Goal: Task Accomplishment & Management: Manage account settings

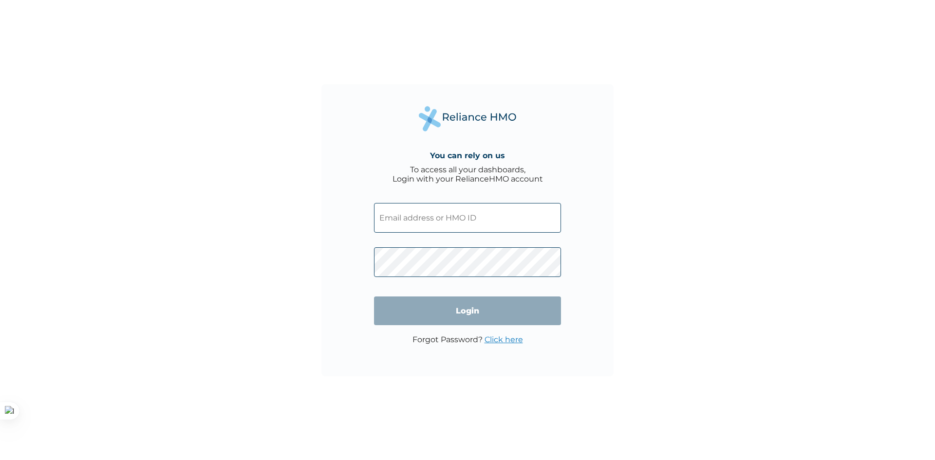
type input "RRI/10076/A"
click at [502, 302] on input "Login" at bounding box center [467, 310] width 187 height 29
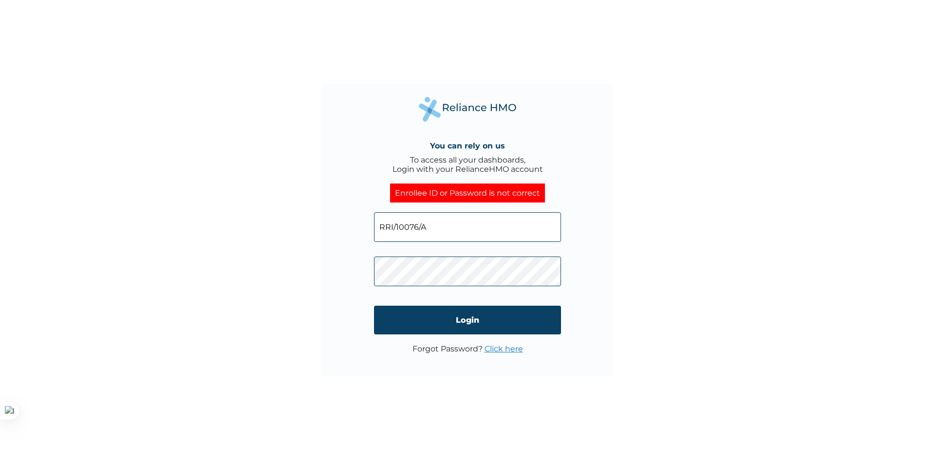
click at [506, 349] on link "Click here" at bounding box center [503, 348] width 38 height 9
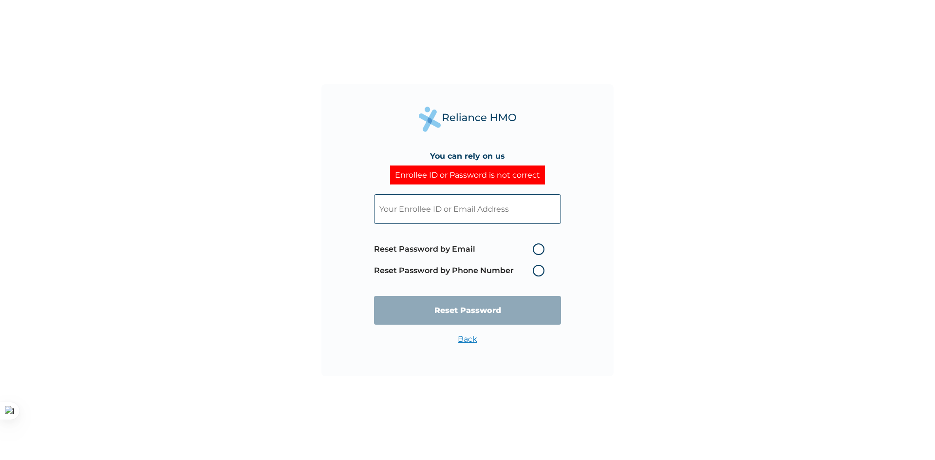
click at [454, 247] on label "Reset Password by Email" at bounding box center [461, 249] width 175 height 12
click at [519, 247] on input "Reset Password by Email" at bounding box center [527, 249] width 16 height 16
radio input "true"
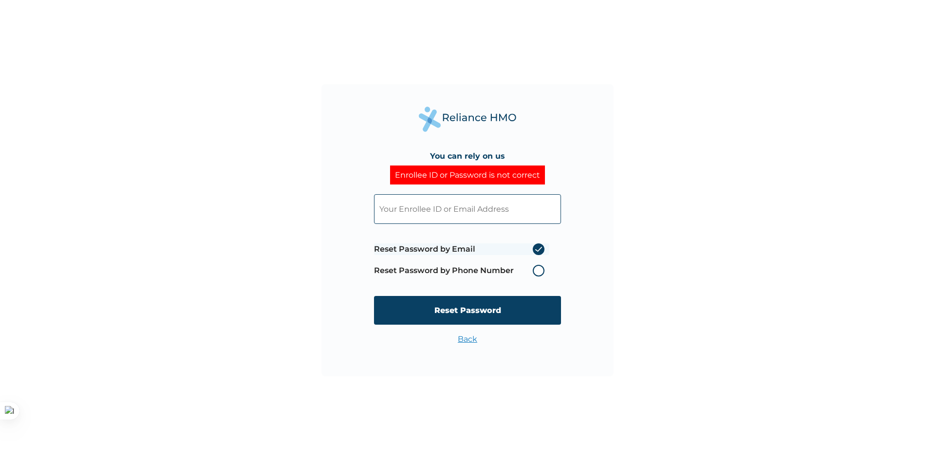
click at [448, 207] on input "text" at bounding box center [467, 209] width 187 height 30
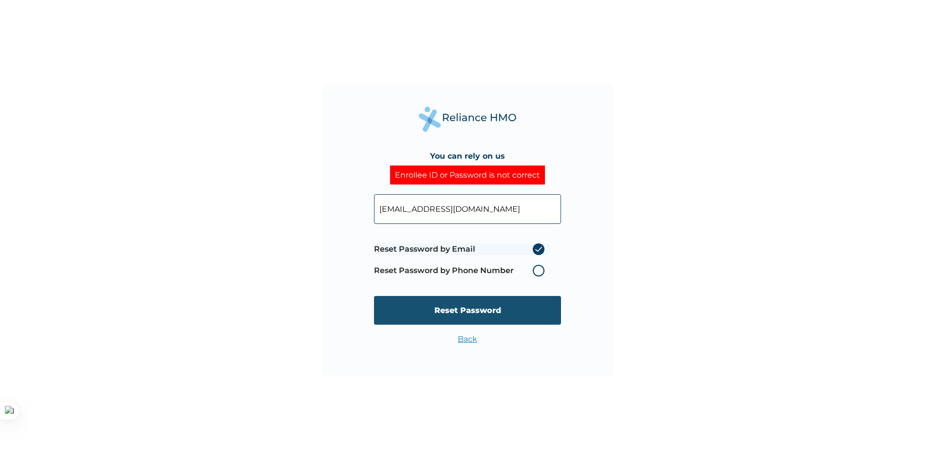
type input "ayowale00122@gmail.com"
click at [462, 307] on input "Reset Password" at bounding box center [467, 310] width 187 height 29
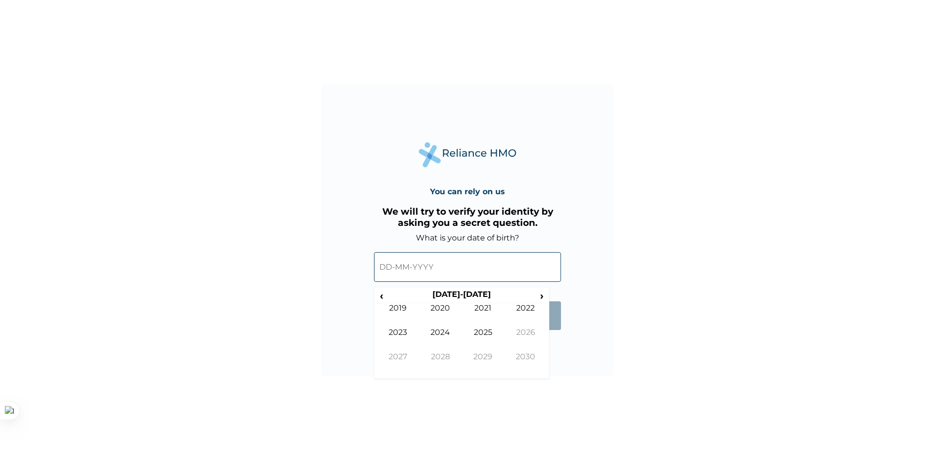
click at [384, 269] on input "text" at bounding box center [467, 267] width 187 height 30
click at [385, 297] on span "‹" at bounding box center [381, 296] width 10 height 12
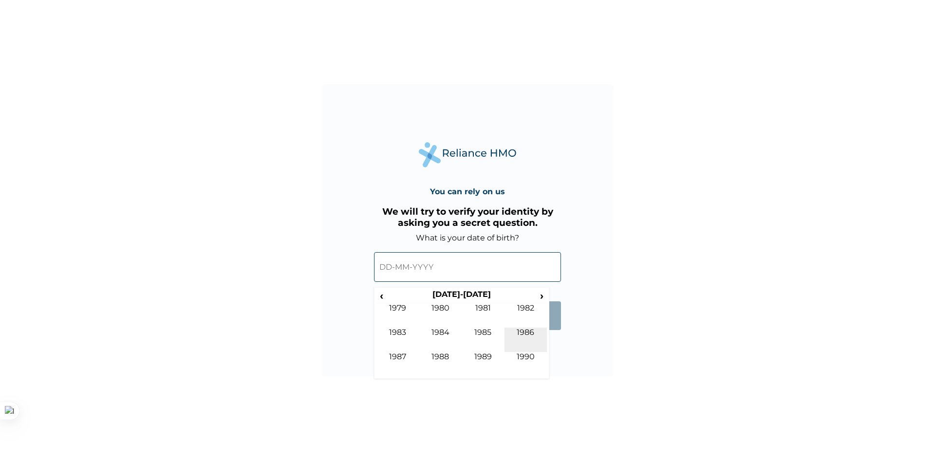
click at [518, 328] on td "1986" at bounding box center [525, 340] width 43 height 24
click at [523, 307] on td "Apr" at bounding box center [525, 315] width 43 height 24
click at [459, 373] on td "30" at bounding box center [461, 378] width 24 height 14
type input "[DATE]"
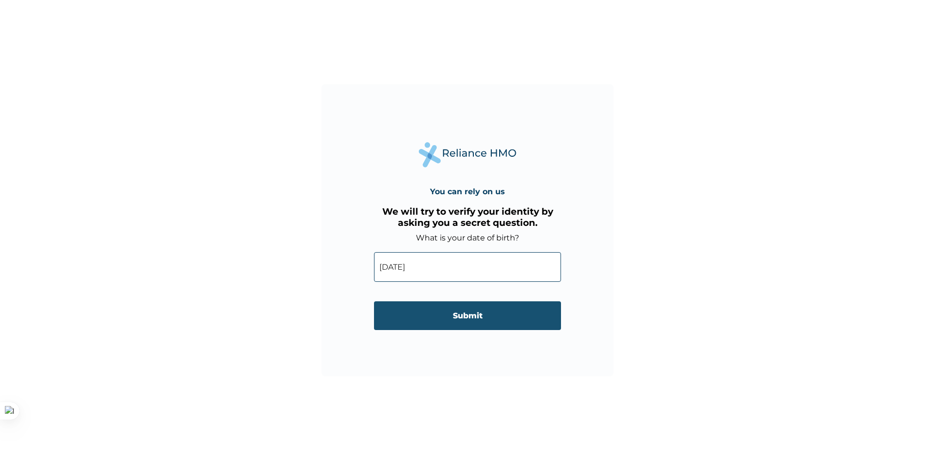
click at [457, 318] on input "Submit" at bounding box center [467, 315] width 187 height 29
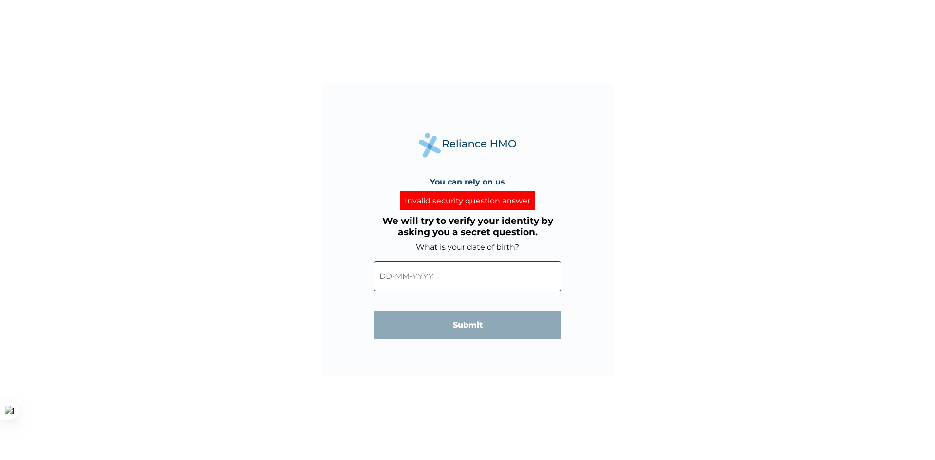
click at [427, 282] on input "text" at bounding box center [467, 276] width 187 height 30
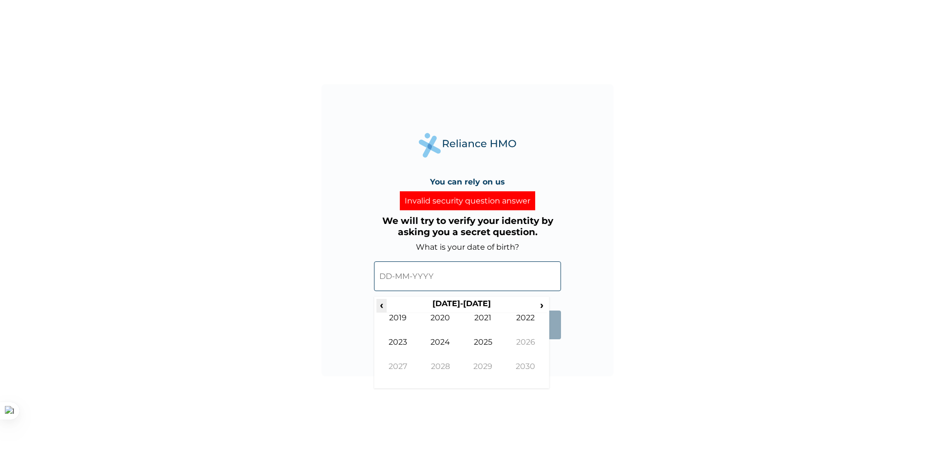
click at [381, 308] on span "‹" at bounding box center [381, 305] width 10 height 12
click at [525, 322] on td "1992" at bounding box center [525, 325] width 43 height 24
click at [528, 318] on td "Apr" at bounding box center [525, 325] width 43 height 24
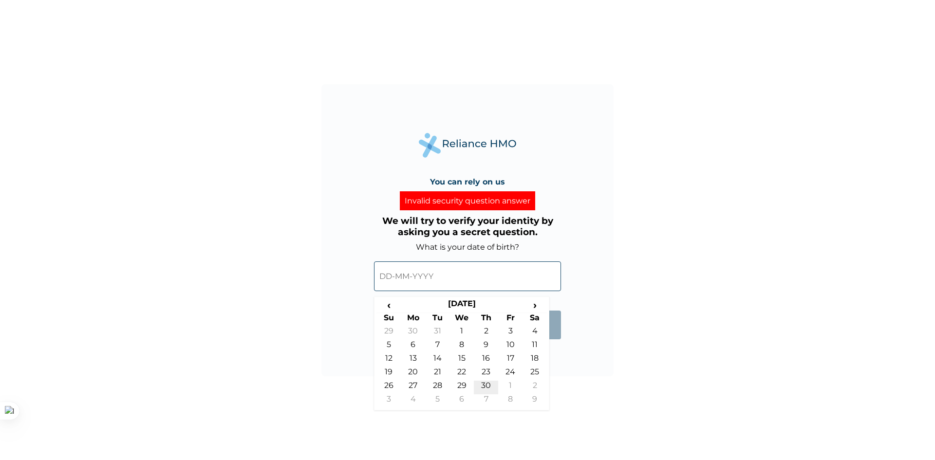
click at [479, 384] on td "30" at bounding box center [486, 388] width 24 height 14
type input "[DATE]"
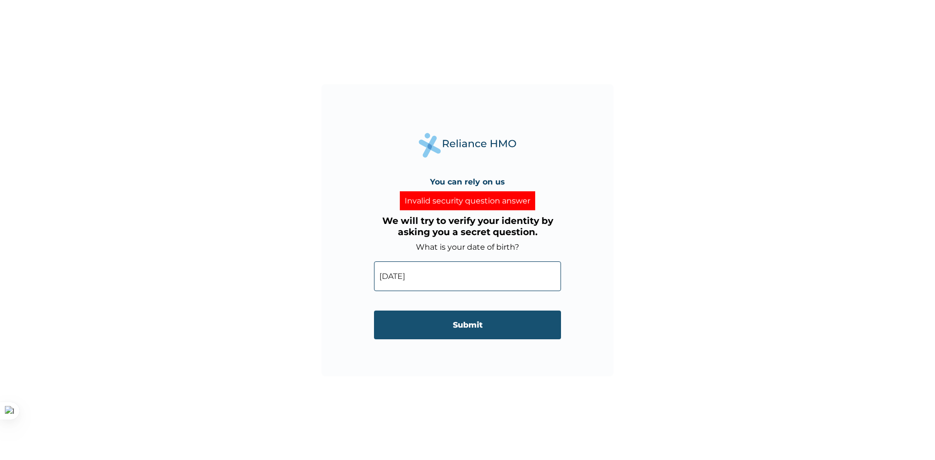
click at [464, 329] on input "Submit" at bounding box center [467, 325] width 187 height 29
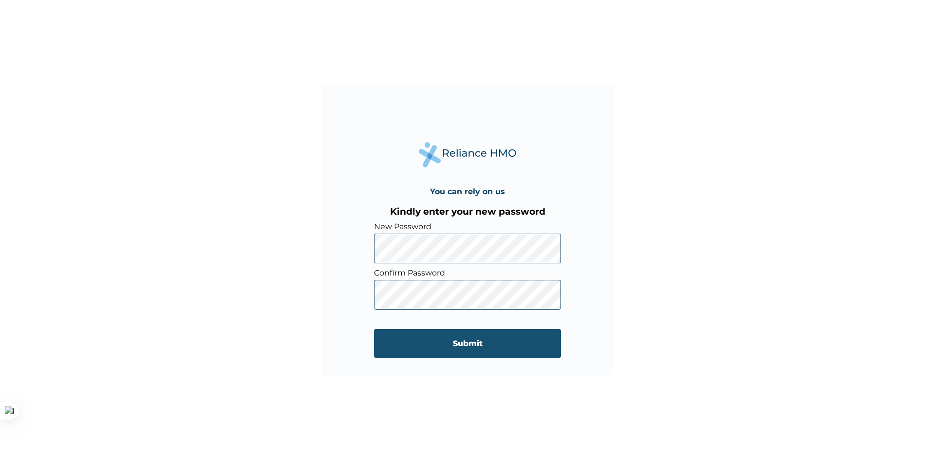
click at [547, 337] on input "Submit" at bounding box center [467, 343] width 187 height 29
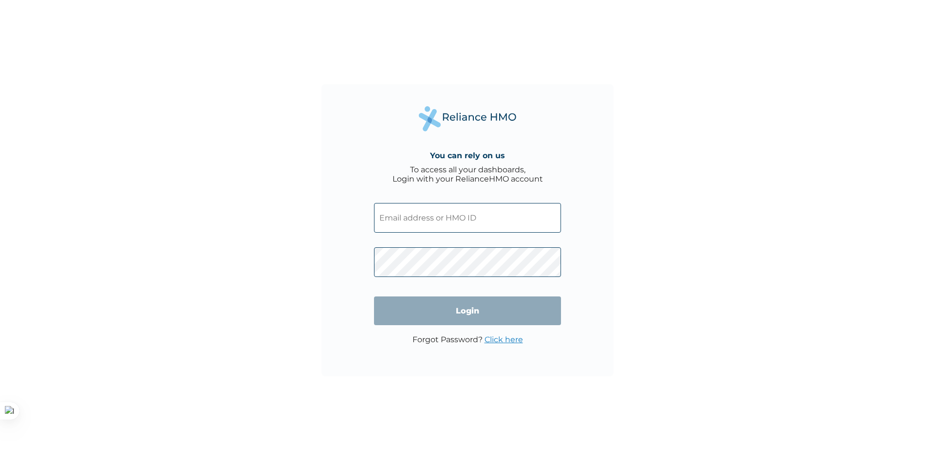
type input "[EMAIL_ADDRESS][DOMAIN_NAME]"
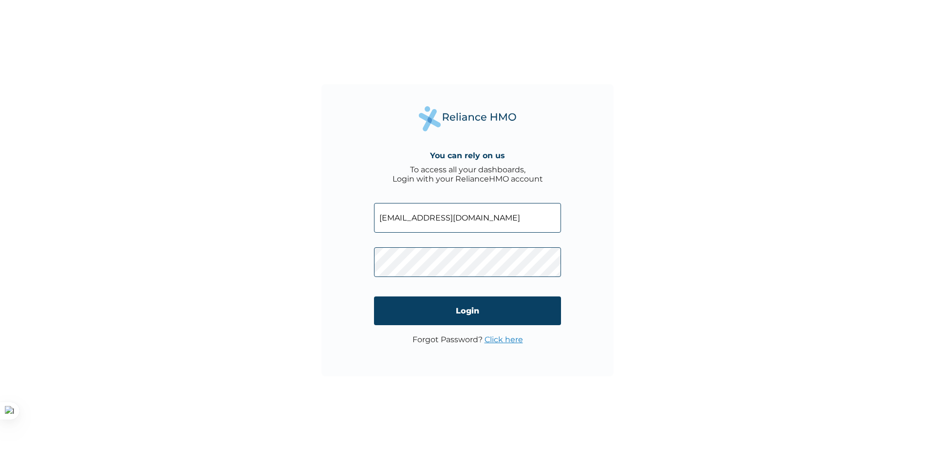
click at [623, 276] on div "You can rely on us To access all your dashboards, Login with your RelianceHMO a…" at bounding box center [467, 230] width 935 height 460
click at [469, 312] on input "Login" at bounding box center [467, 310] width 187 height 29
